Goal: Task Accomplishment & Management: Complete application form

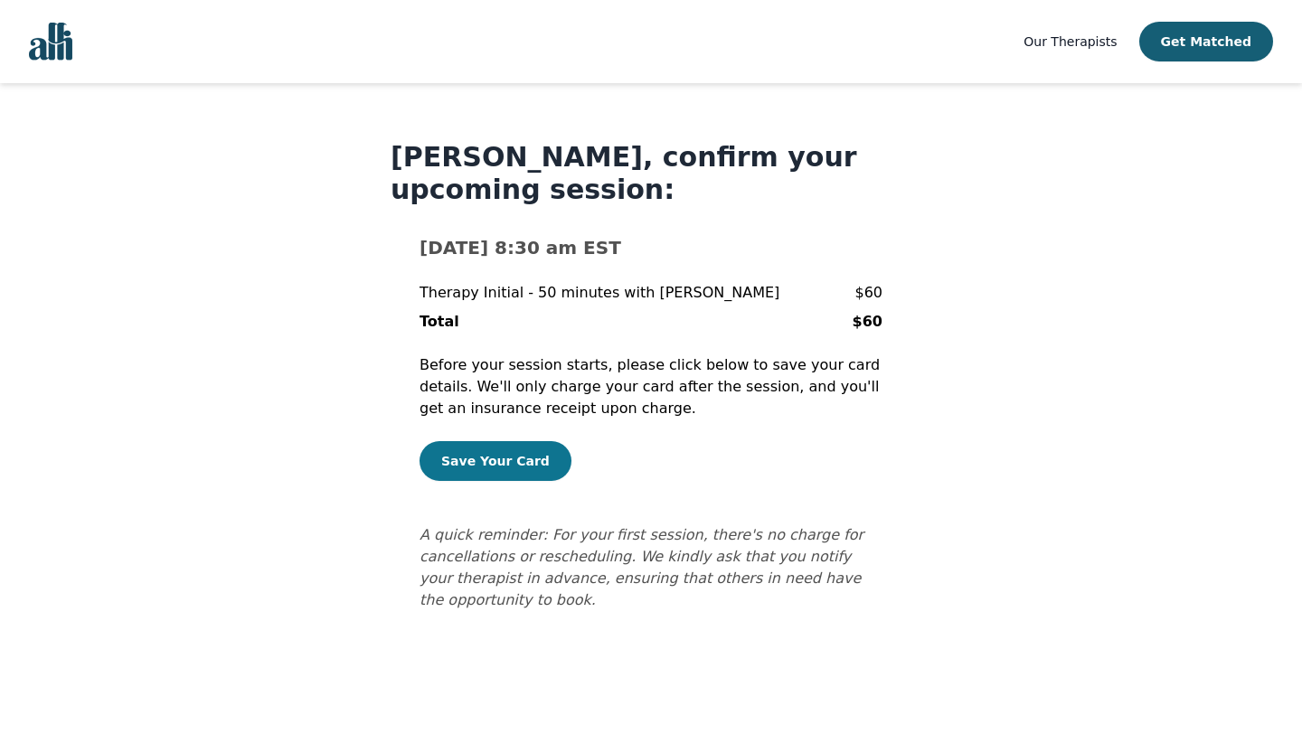
click at [500, 462] on button "Save Your Card" at bounding box center [496, 461] width 152 height 40
